Goal: Task Accomplishment & Management: Manage account settings

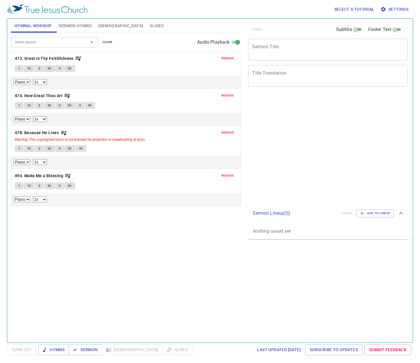
select select "1"
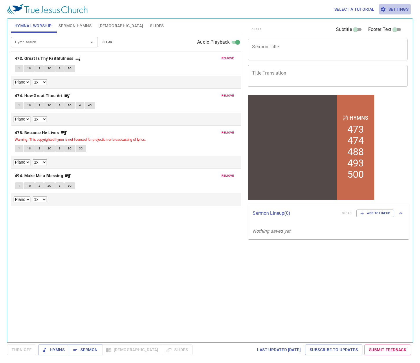
click at [393, 8] on span "Settings" at bounding box center [394, 9] width 27 height 7
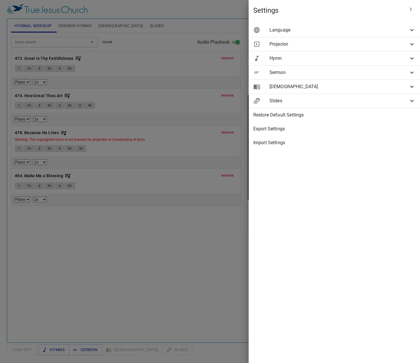
click at [330, 87] on span "[DEMOGRAPHIC_DATA]" at bounding box center [338, 86] width 139 height 7
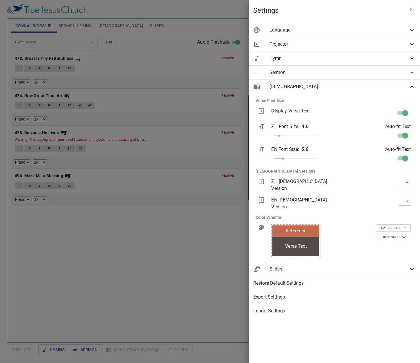
click at [297, 58] on span "Hymn" at bounding box center [338, 58] width 139 height 7
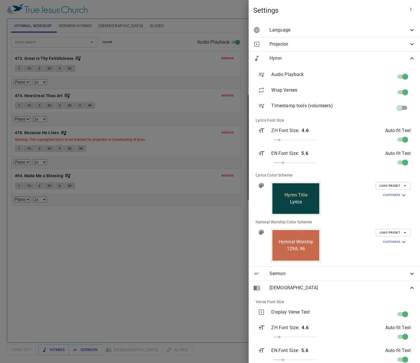
click at [224, 219] on div at bounding box center [210, 181] width 420 height 363
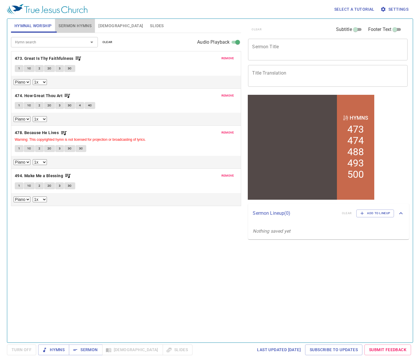
click at [90, 27] on span "Sermon Hymns" at bounding box center [74, 25] width 33 height 7
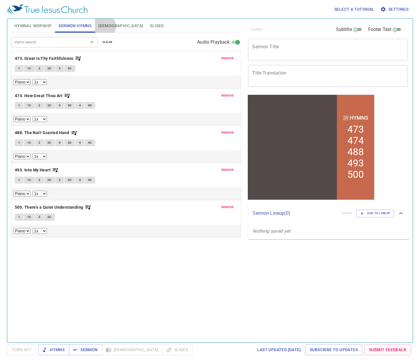
click at [102, 27] on span "[DEMOGRAPHIC_DATA]" at bounding box center [120, 25] width 45 height 7
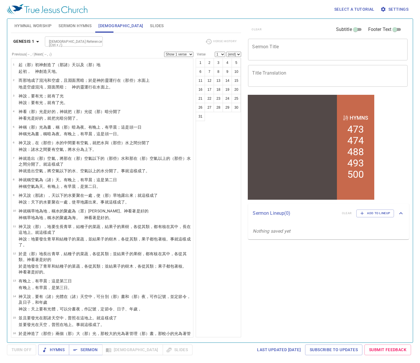
click at [395, 8] on span "Settings" at bounding box center [394, 9] width 27 height 7
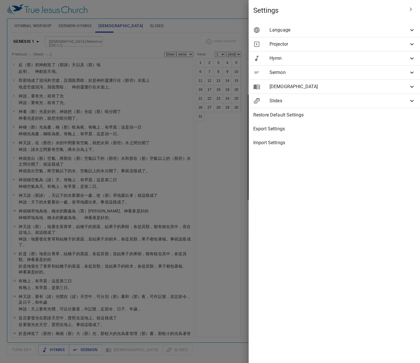
click at [287, 31] on span "Language" at bounding box center [338, 30] width 139 height 7
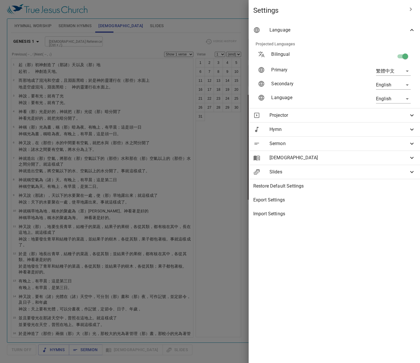
click at [401, 97] on body "Select a tutorial Settings Hymnal Worship Sermon Hymns [DEMOGRAPHIC_DATA] Slide…" at bounding box center [210, 181] width 420 height 363
click at [392, 236] on div at bounding box center [210, 181] width 420 height 363
click at [332, 71] on p "Primary" at bounding box center [307, 70] width 72 height 7
click at [393, 72] on body "Select a tutorial Settings Hymnal Worship Sermon Hymns [DEMOGRAPHIC_DATA] Slide…" at bounding box center [210, 181] width 420 height 363
drag, startPoint x: 375, startPoint y: 214, endPoint x: 378, endPoint y: 207, distance: 7.8
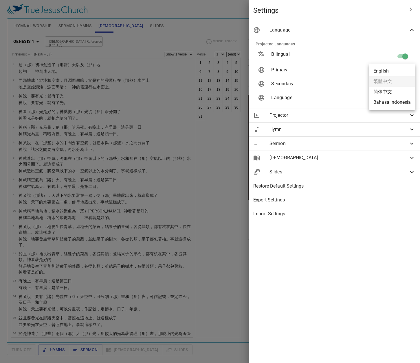
click at [375, 212] on div at bounding box center [210, 181] width 420 height 363
click at [363, 23] on div "Language" at bounding box center [333, 30] width 171 height 14
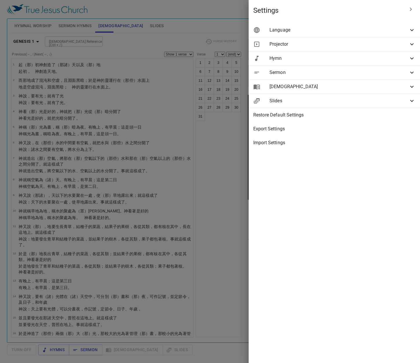
click at [363, 28] on span "Language" at bounding box center [338, 30] width 139 height 7
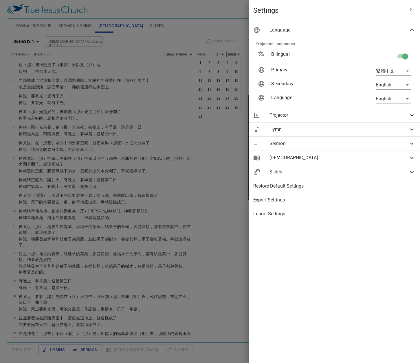
click at [396, 71] on body "Select a tutorial Settings Hymnal Worship Sermon Hymns [DEMOGRAPHIC_DATA] Slide…" at bounding box center [210, 181] width 420 height 363
click at [380, 234] on div at bounding box center [210, 181] width 420 height 363
click at [380, 233] on div "Settings Language Projected Languages Bilingual Primary 繁體中文 zh Secondary Engli…" at bounding box center [333, 181] width 171 height 363
click at [233, 8] on div at bounding box center [210, 181] width 420 height 363
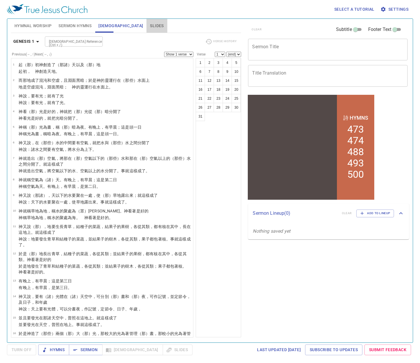
click at [150, 26] on span "Slides" at bounding box center [157, 25] width 14 height 7
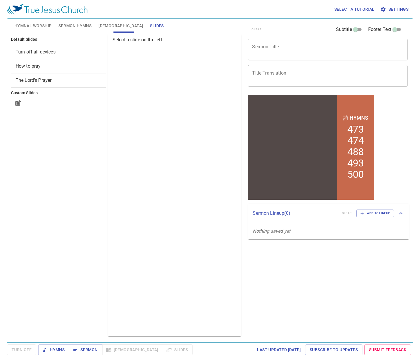
click at [37, 79] on span "The Lord's Prayer" at bounding box center [34, 80] width 36 height 5
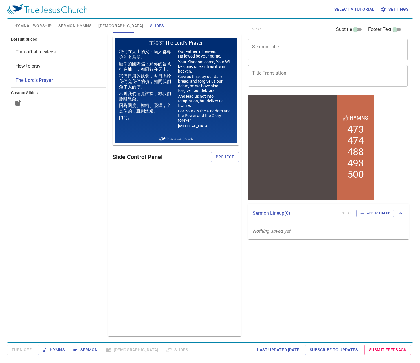
click at [390, 12] on span "Settings" at bounding box center [394, 9] width 27 height 7
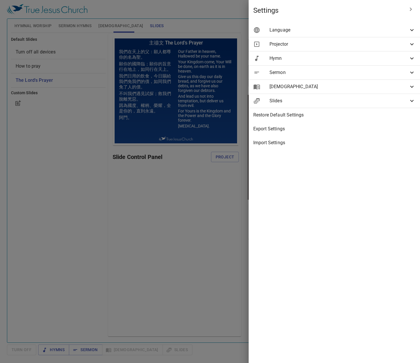
click at [356, 31] on span "Language" at bounding box center [338, 30] width 139 height 7
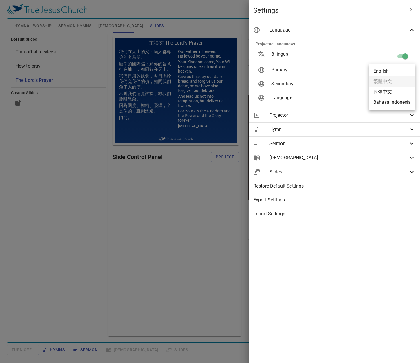
click at [390, 71] on body "Select a tutorial Settings Hymnal Worship Sermon Hymns [DEMOGRAPHIC_DATA] Slide…" at bounding box center [210, 181] width 420 height 363
click at [395, 100] on li "Bahasa Indonesia" at bounding box center [392, 102] width 47 height 10
type input "id"
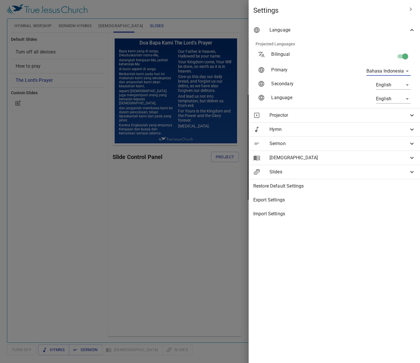
click at [394, 86] on body "Select a tutorial Settings Hymnal Worship Sermon Hymns [DEMOGRAPHIC_DATA] Slide…" at bounding box center [210, 181] width 420 height 363
click at [392, 96] on li "简体中文" at bounding box center [392, 95] width 47 height 10
type input "zh-simple"
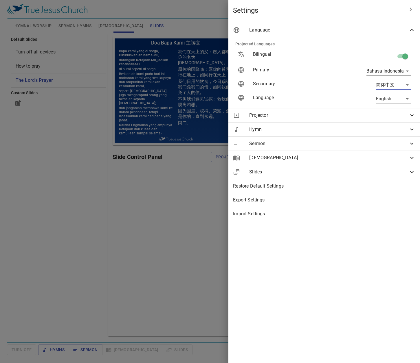
click at [140, 237] on div at bounding box center [210, 181] width 420 height 363
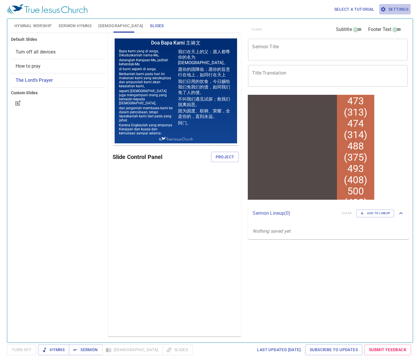
click at [400, 8] on span "Settings" at bounding box center [394, 9] width 27 height 7
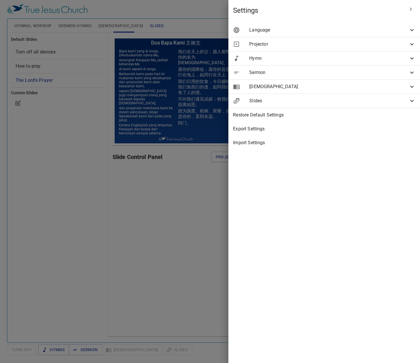
click at [343, 29] on span "Language" at bounding box center [328, 30] width 159 height 7
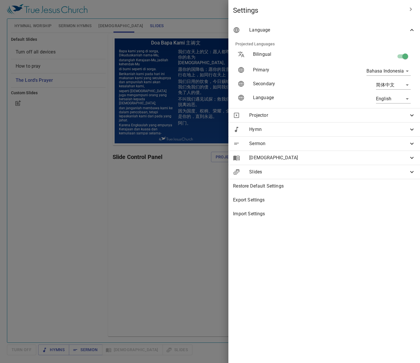
click at [343, 29] on span "Language" at bounding box center [328, 30] width 159 height 7
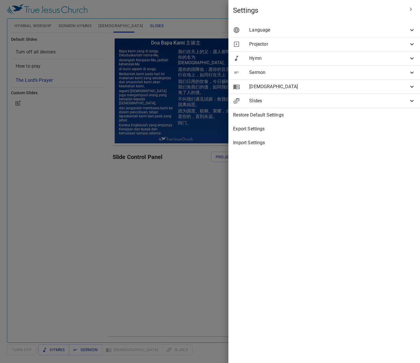
click at [205, 186] on div at bounding box center [210, 181] width 420 height 363
